Goal: Navigation & Orientation: Find specific page/section

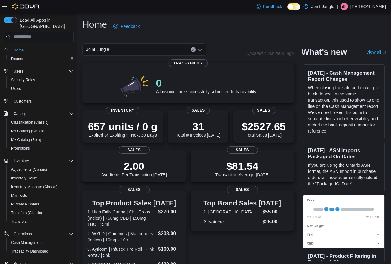
click at [381, 4] on p "[PERSON_NAME]" at bounding box center [369, 6] width 36 height 7
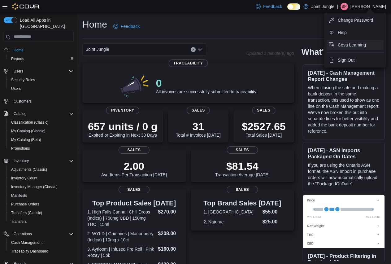
click at [357, 42] on button "Cova Learning" at bounding box center [355, 45] width 57 height 10
drag, startPoint x: 383, startPoint y: 11, endPoint x: 380, endPoint y: 10, distance: 3.8
click at [383, 11] on div "Feedback Dark Mode Joint Jungle | BP [PERSON_NAME]" at bounding box center [320, 6] width 133 height 12
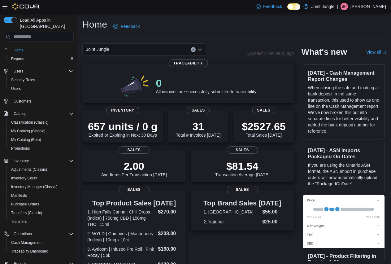
click at [383, 4] on p "[PERSON_NAME]" at bounding box center [369, 6] width 36 height 7
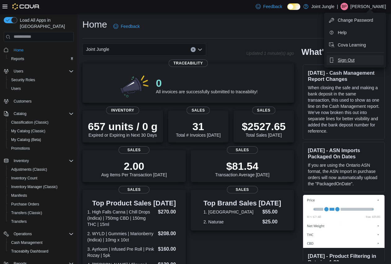
click at [336, 62] on button "Sign Out" at bounding box center [355, 60] width 57 height 10
